Goal: Task Accomplishment & Management: Complete application form

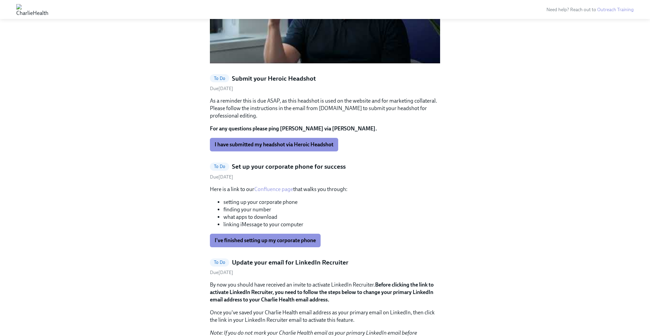
scroll to position [633, 0]
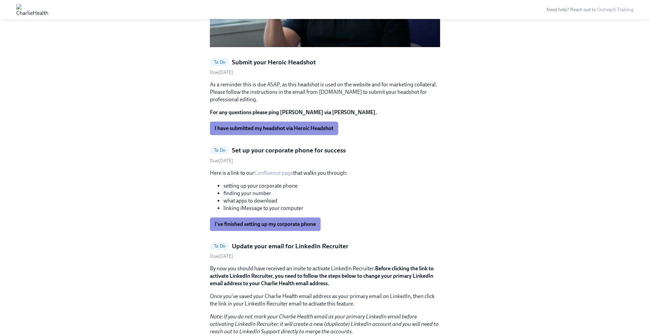
click at [276, 170] on link "Confluence page" at bounding box center [273, 173] width 39 height 6
click at [261, 190] on li "finding your number" at bounding box center [331, 193] width 217 height 7
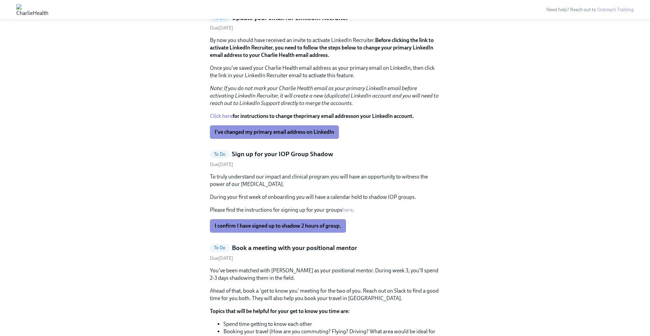
scroll to position [862, 0]
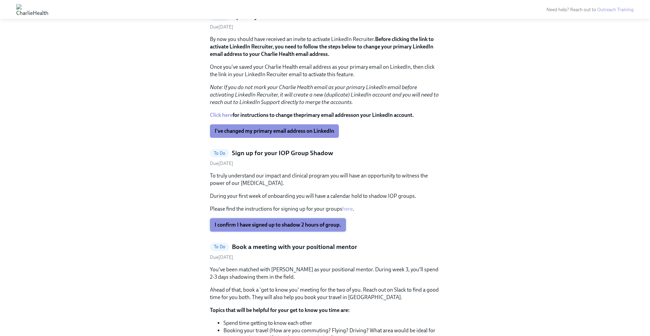
click at [269, 221] on span "I confirm I have signed up to shadow 2 hours of group." at bounding box center [278, 224] width 127 height 7
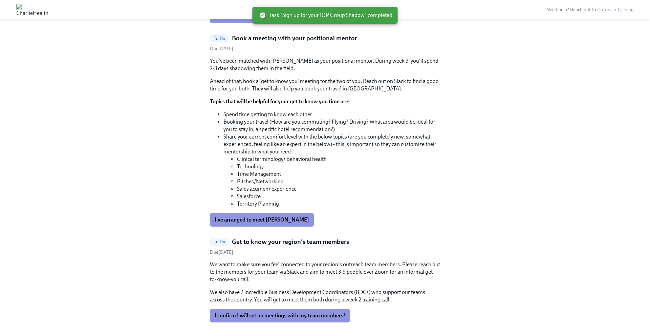
scroll to position [977, 0]
click at [260, 216] on span "I've arranged to meet Julia Fajiram" at bounding box center [262, 219] width 94 height 7
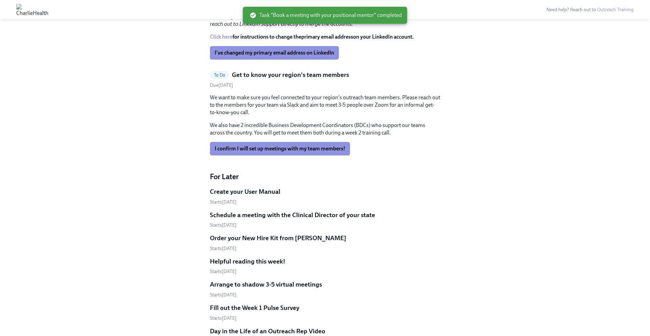
scroll to position [933, 0]
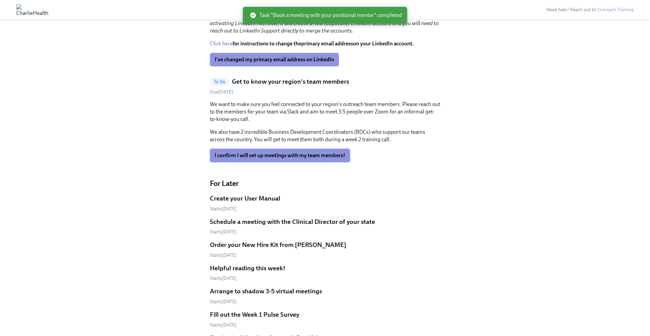
click at [323, 152] on span "I confirm I will set up meetings with my team members!" at bounding box center [280, 155] width 131 height 7
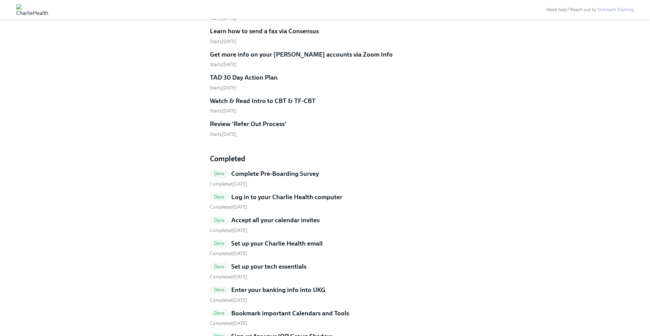
scroll to position [1405, 0]
